Goal: Task Accomplishment & Management: Manage account settings

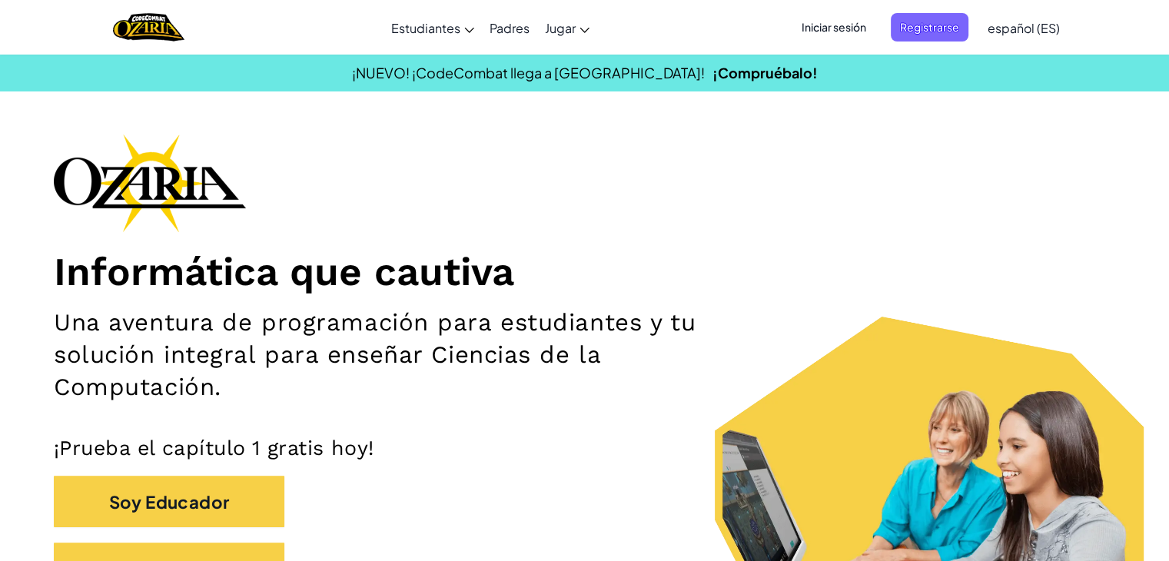
click at [865, 31] on font "Iniciar sesión" at bounding box center [834, 27] width 65 height 14
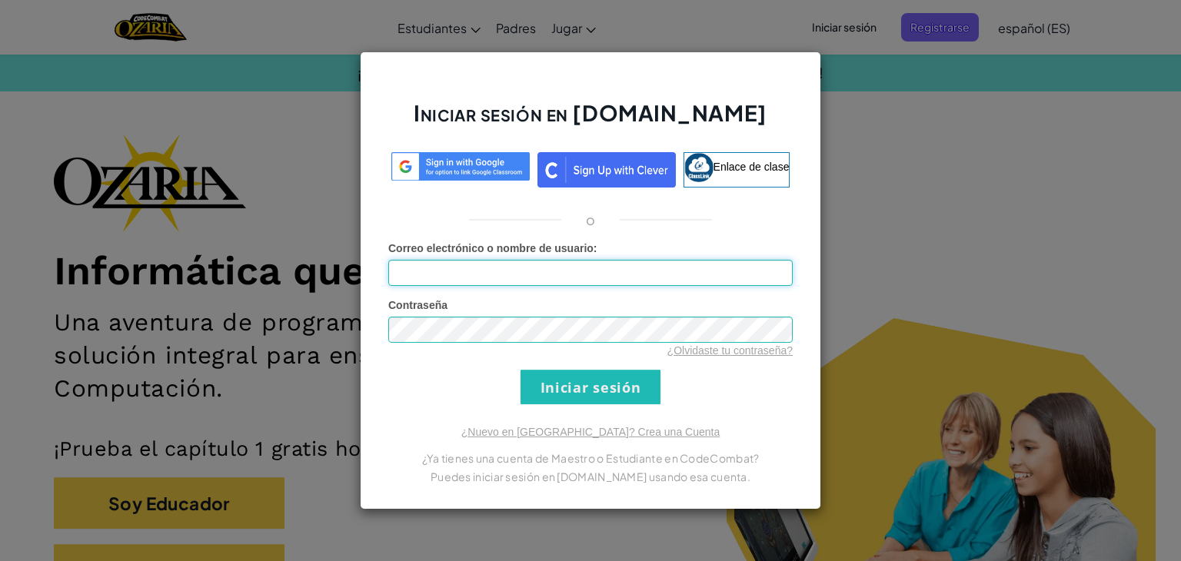
click at [581, 281] on input "Correo electrónico o nombre de usuario :" at bounding box center [590, 273] width 404 height 26
type input "[EMAIL_ADDRESS][DOMAIN_NAME]"
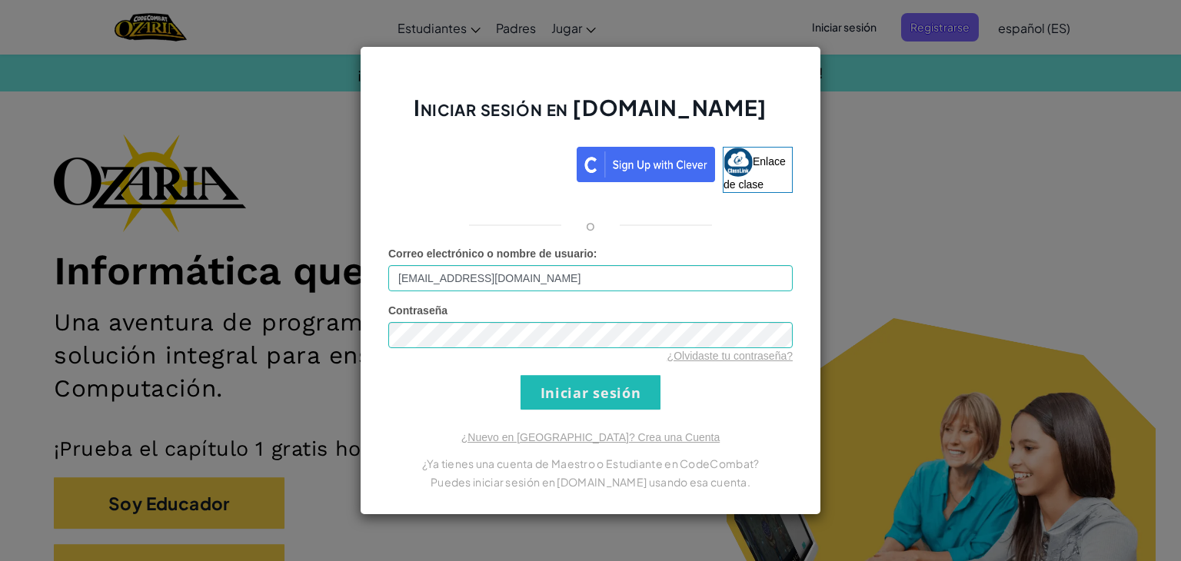
click at [512, 309] on div "Contraseña ¿Olvidaste tu contraseña?" at bounding box center [590, 333] width 404 height 61
click at [587, 382] on input "Iniciar sesión" at bounding box center [590, 392] width 140 height 35
